Goal: Task Accomplishment & Management: Manage account settings

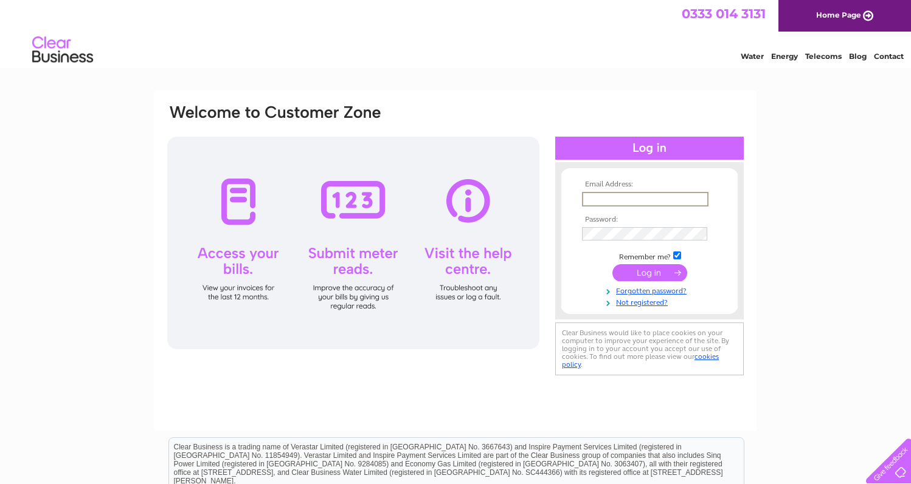
click at [605, 204] on input "text" at bounding box center [645, 199] width 126 height 15
drag, startPoint x: 699, startPoint y: 199, endPoint x: 467, endPoint y: 232, distance: 234.5
click at [467, 232] on div "Email Address: sales@berkeleysports.com Password:" at bounding box center [455, 240] width 579 height 275
type input "martynpgrimes@outlook.com"
click at [536, 241] on div "Email Address: martynpgrimes@outlook.com Password:" at bounding box center [455, 240] width 579 height 275
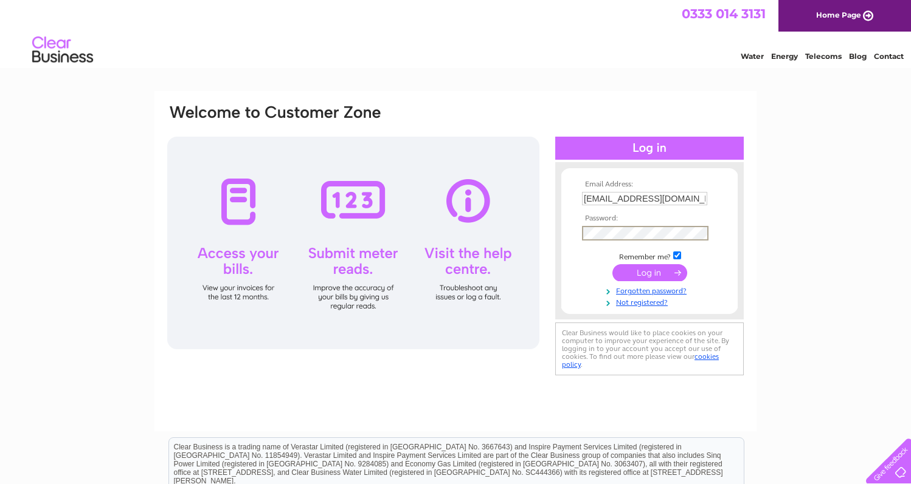
click at [657, 273] on input "submit" at bounding box center [649, 272] width 75 height 17
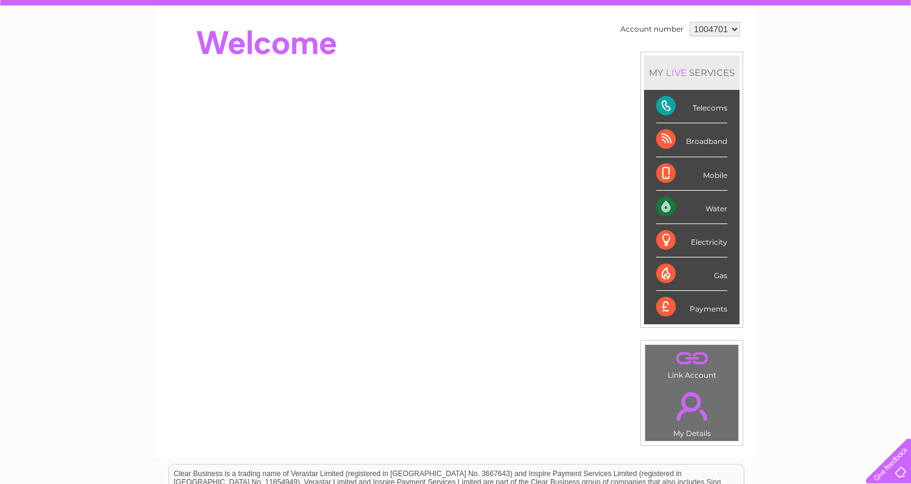
scroll to position [98, 0]
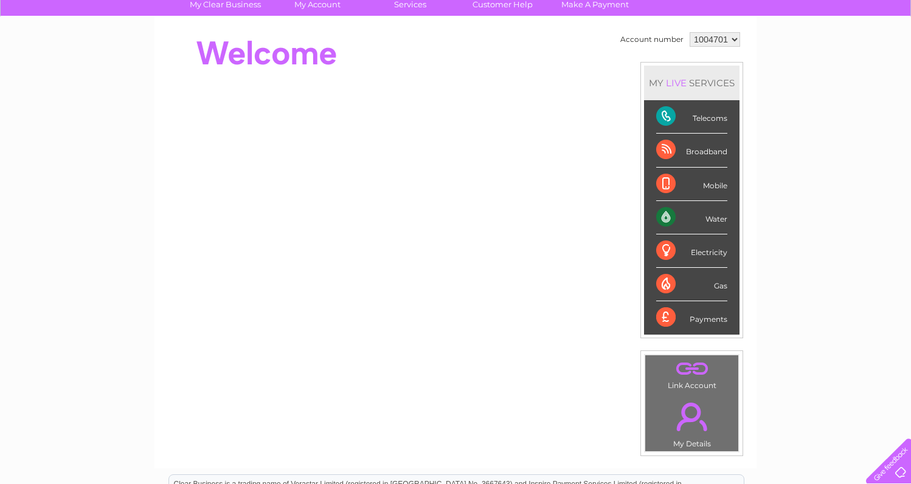
click at [700, 321] on div "Payments" at bounding box center [691, 318] width 71 height 33
click at [669, 320] on div "Payments" at bounding box center [691, 318] width 71 height 33
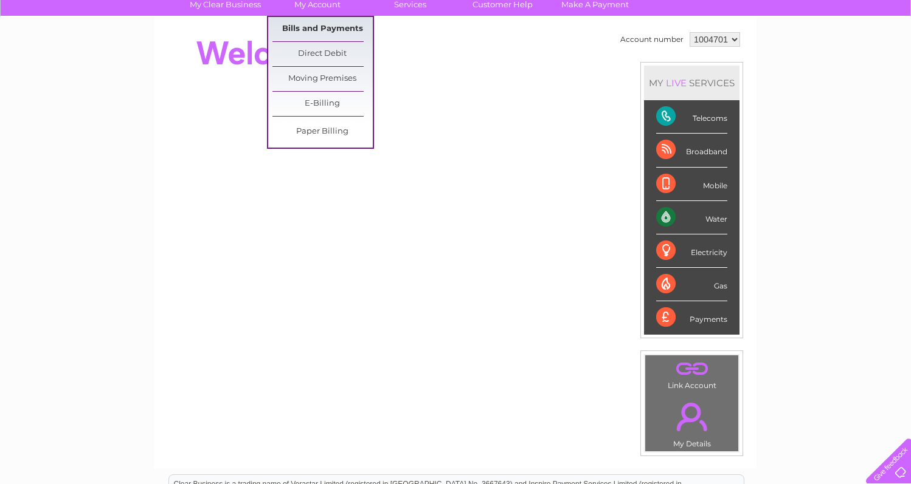
click at [342, 32] on link "Bills and Payments" at bounding box center [322, 29] width 100 height 24
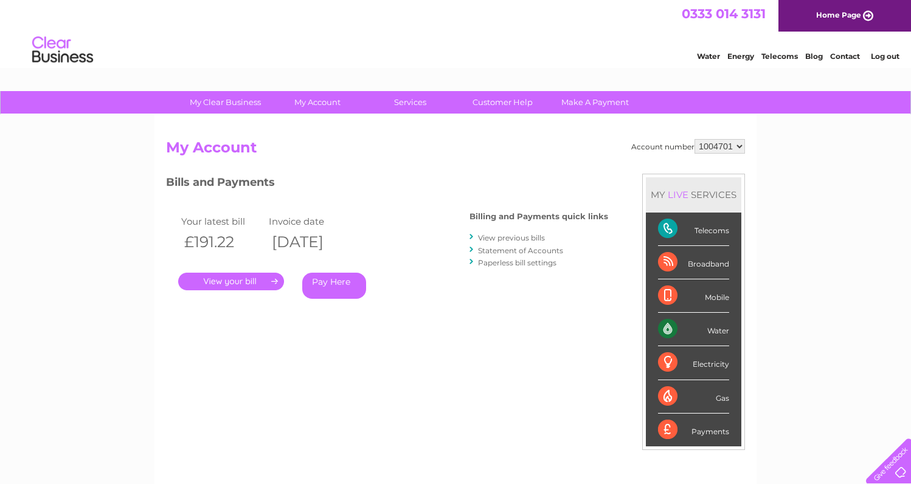
click at [236, 287] on link "." at bounding box center [231, 282] width 106 height 18
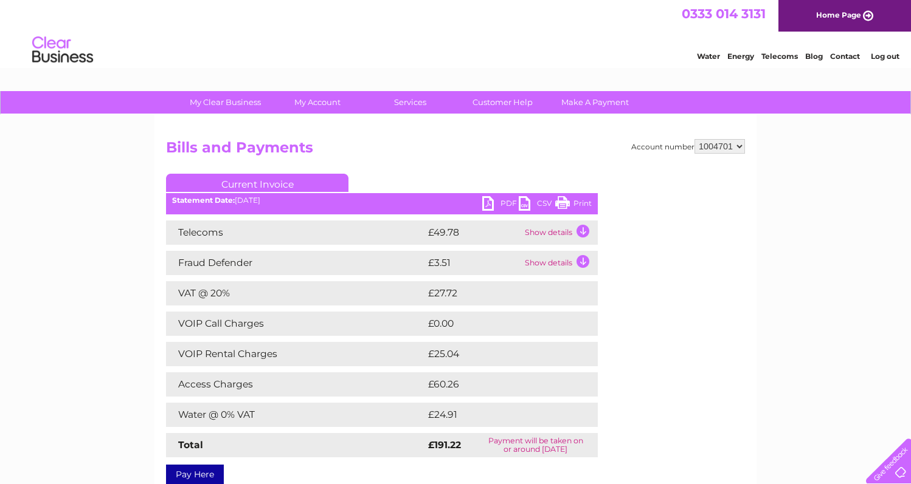
click at [508, 203] on link "PDF" at bounding box center [500, 205] width 36 height 18
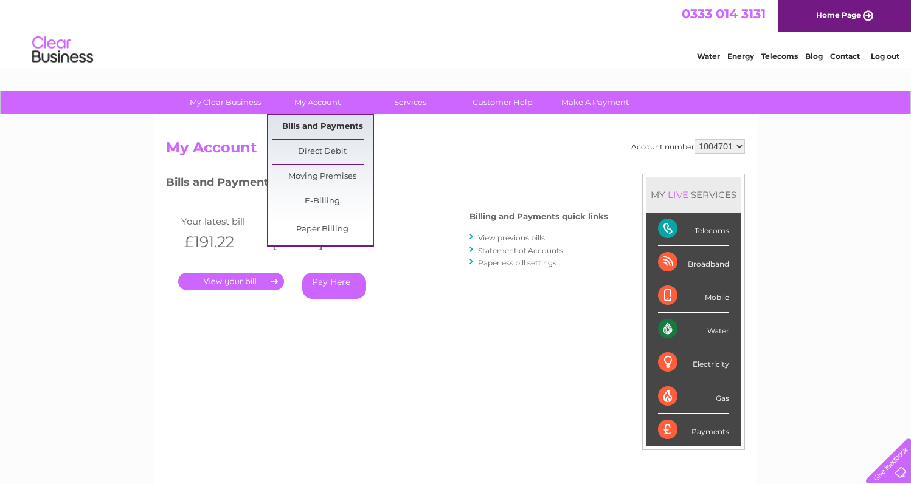
click at [312, 135] on link "Bills and Payments" at bounding box center [322, 127] width 100 height 24
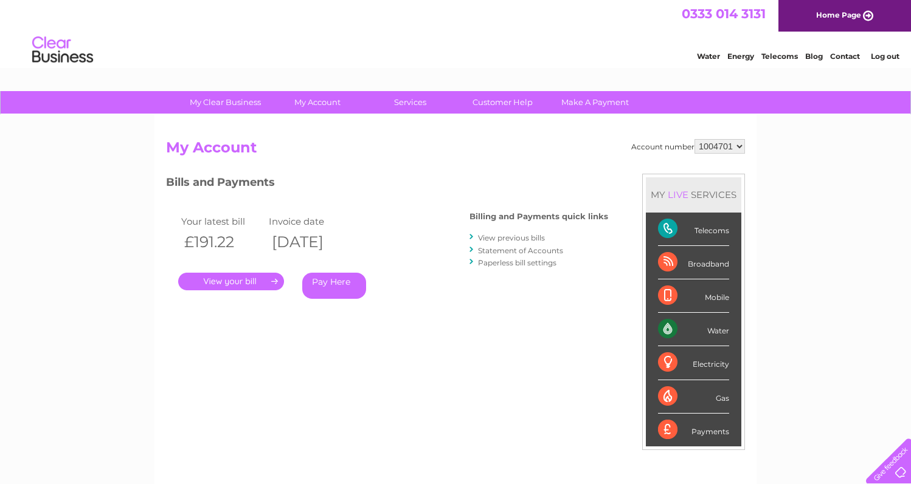
click at [470, 148] on h2 "My Account" at bounding box center [455, 150] width 579 height 23
click at [529, 240] on link "View previous bills" at bounding box center [511, 237] width 67 height 9
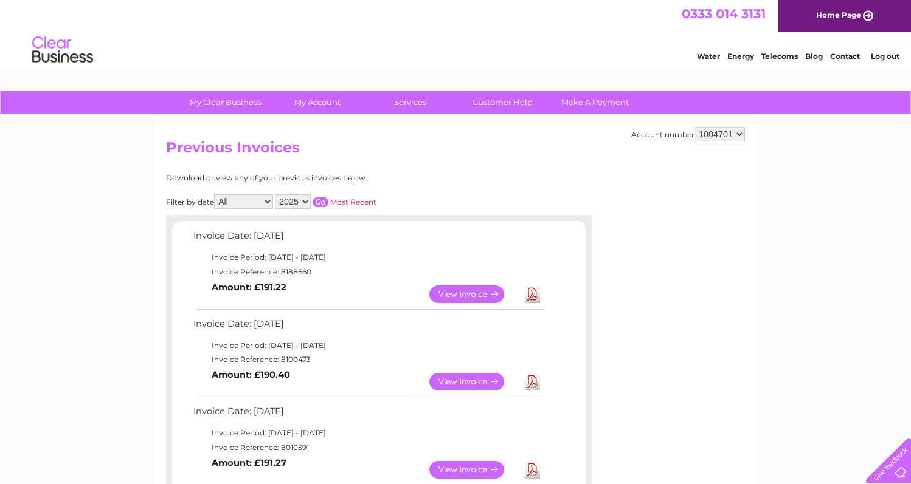
drag, startPoint x: 917, startPoint y: 130, endPoint x: 896, endPoint y: 88, distance: 47.0
click at [893, 59] on link "Log out" at bounding box center [884, 56] width 29 height 9
